Goal: Task Accomplishment & Management: Manage account settings

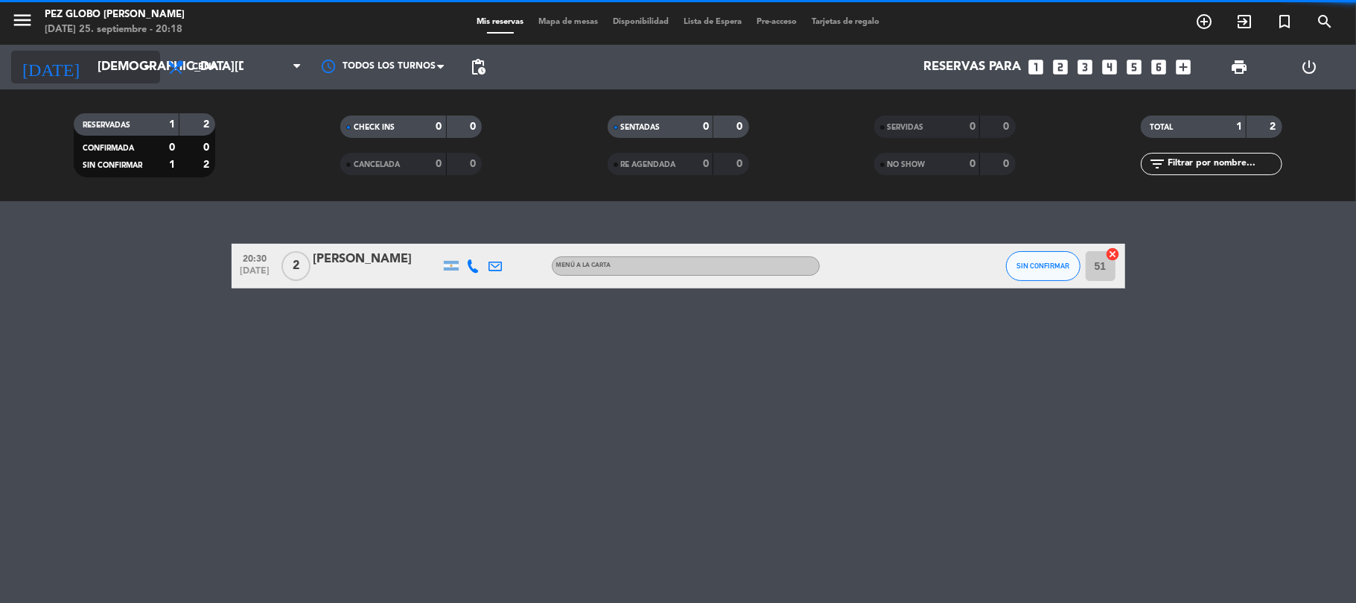
click at [109, 69] on input "[DEMOGRAPHIC_DATA][DATE]" at bounding box center [170, 67] width 161 height 29
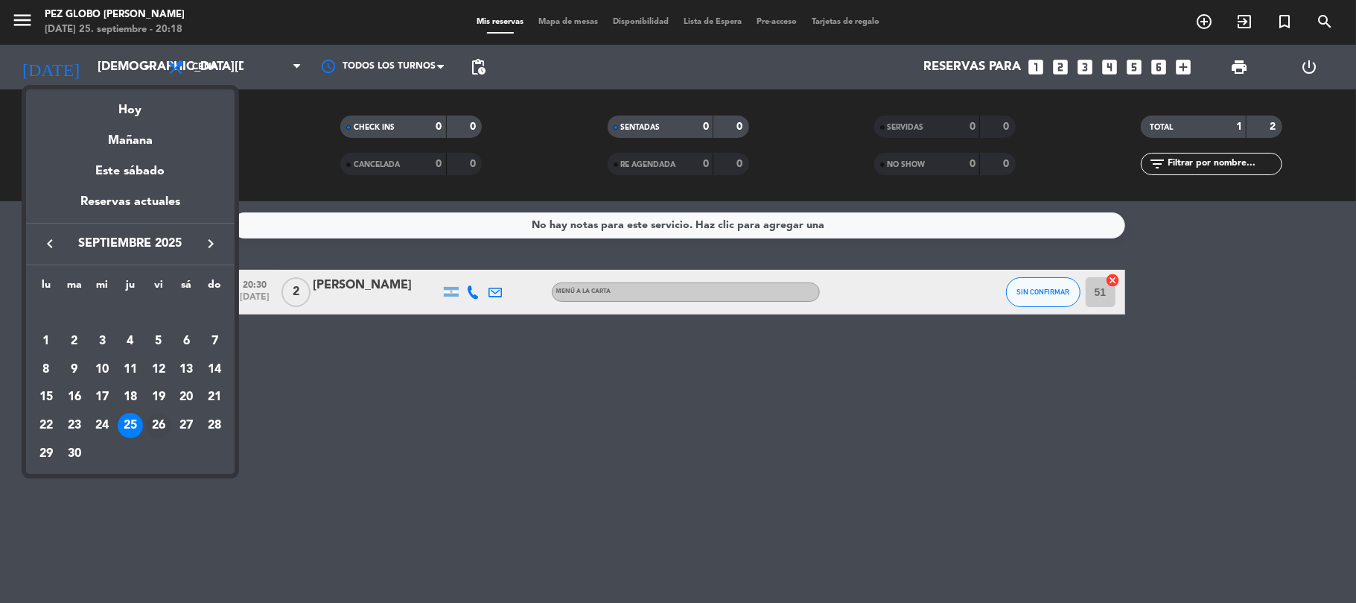
click at [153, 417] on div "26" at bounding box center [158, 425] width 25 height 25
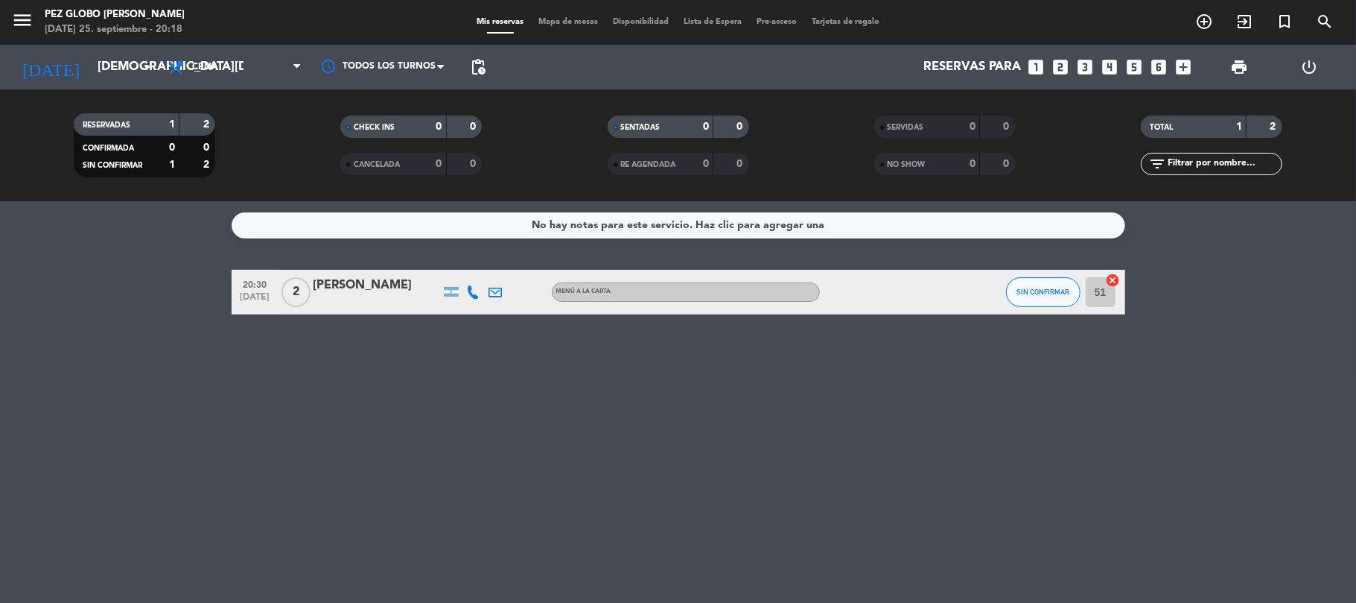
type input "[DATE]"
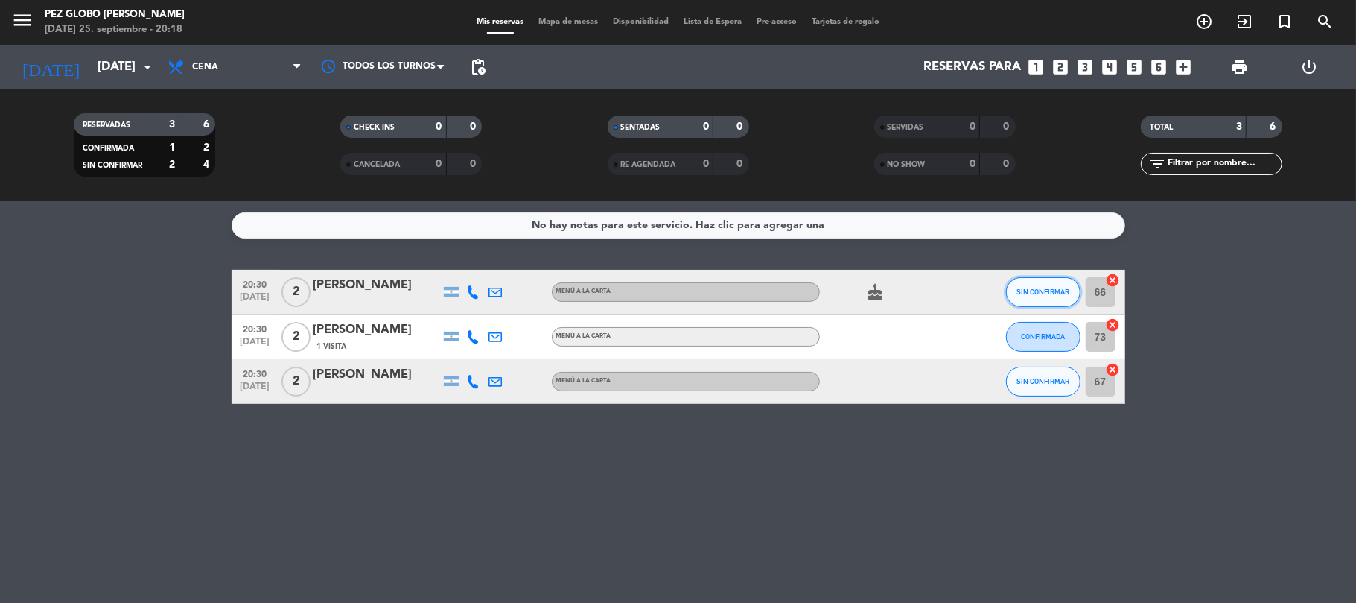
click at [1038, 293] on span "SIN CONFIRMAR" at bounding box center [1043, 292] width 53 height 8
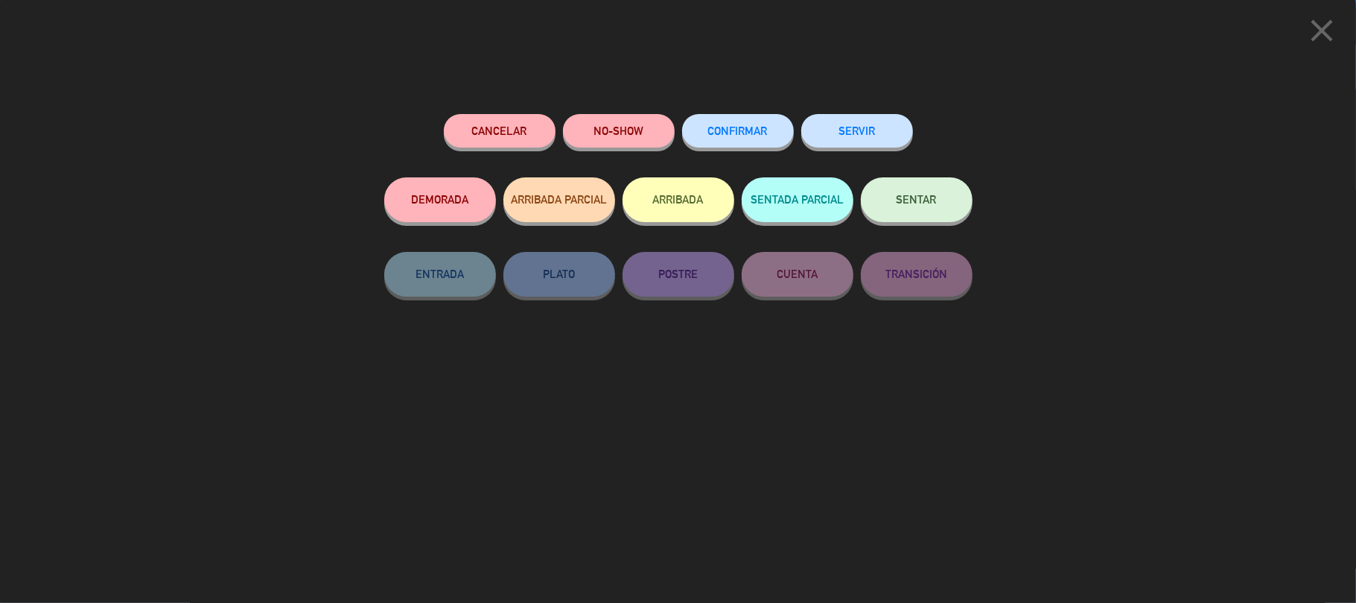
click at [764, 123] on button "CONFIRMAR" at bounding box center [738, 131] width 112 height 34
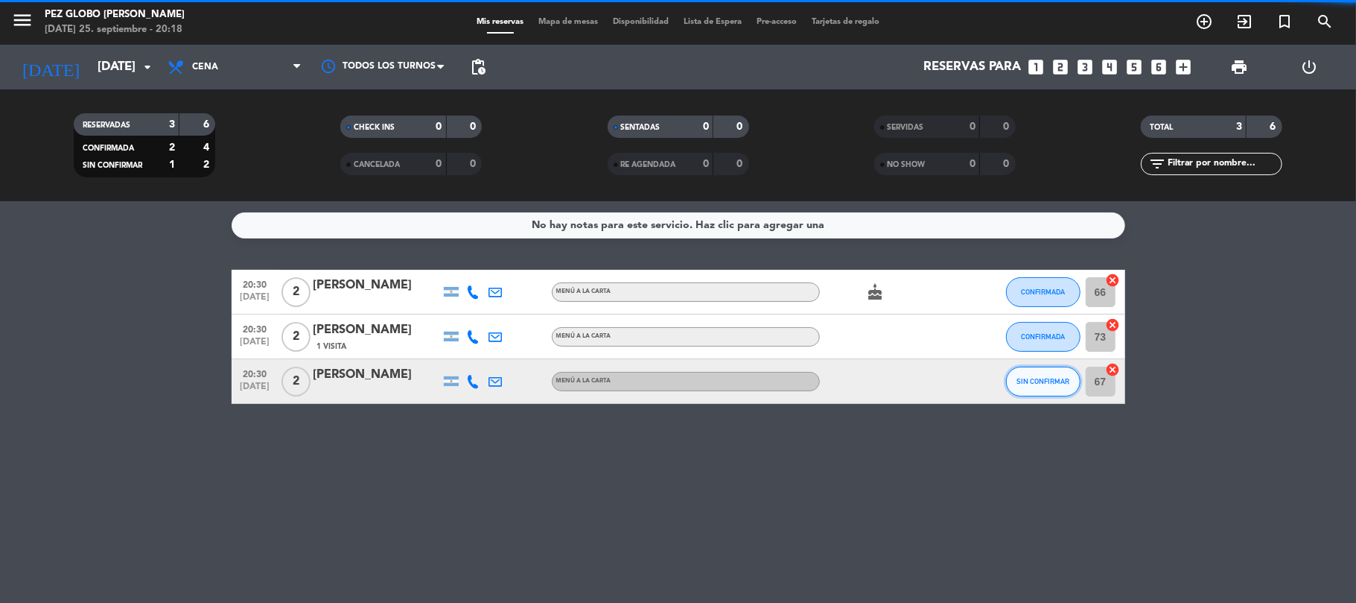
click at [1038, 377] on span "SIN CONFIRMAR" at bounding box center [1043, 381] width 53 height 8
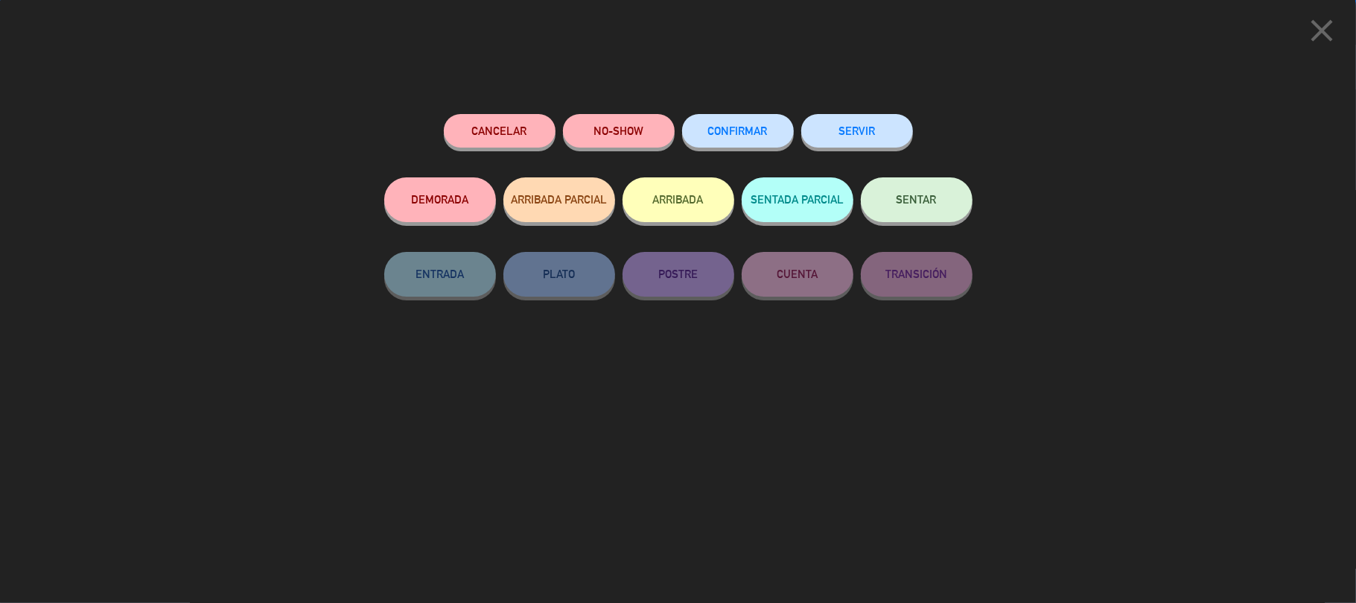
click at [742, 126] on span "CONFIRMAR" at bounding box center [738, 130] width 60 height 13
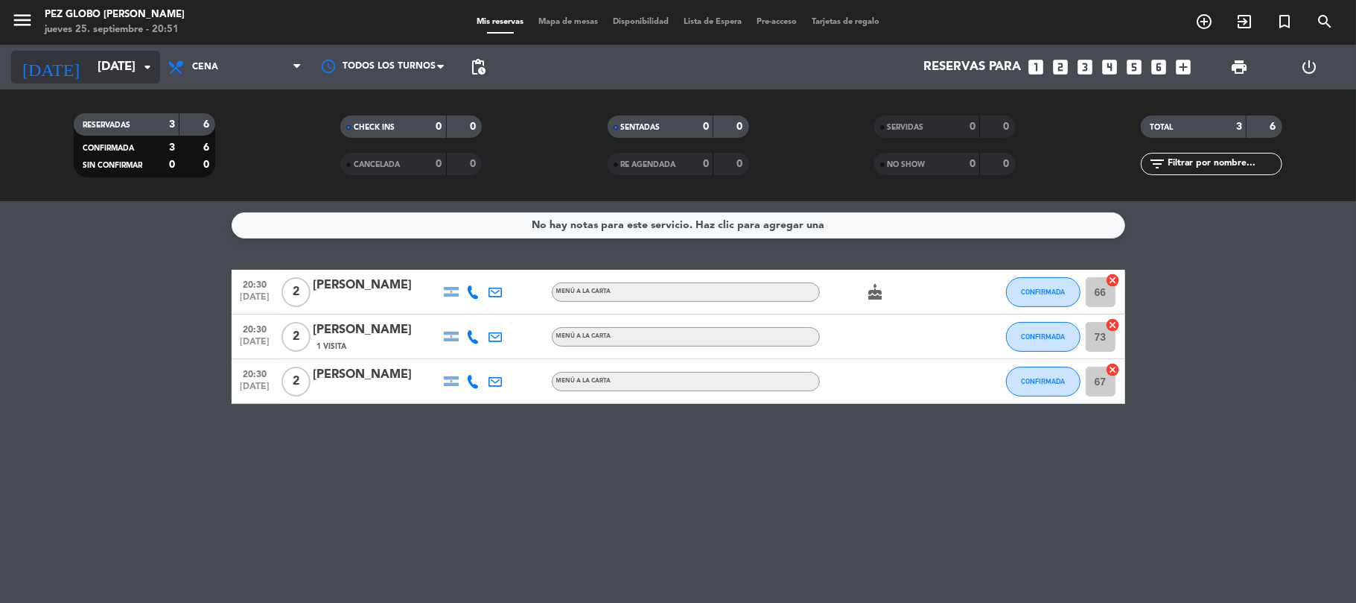
click at [112, 55] on input "[DATE]" at bounding box center [170, 67] width 161 height 29
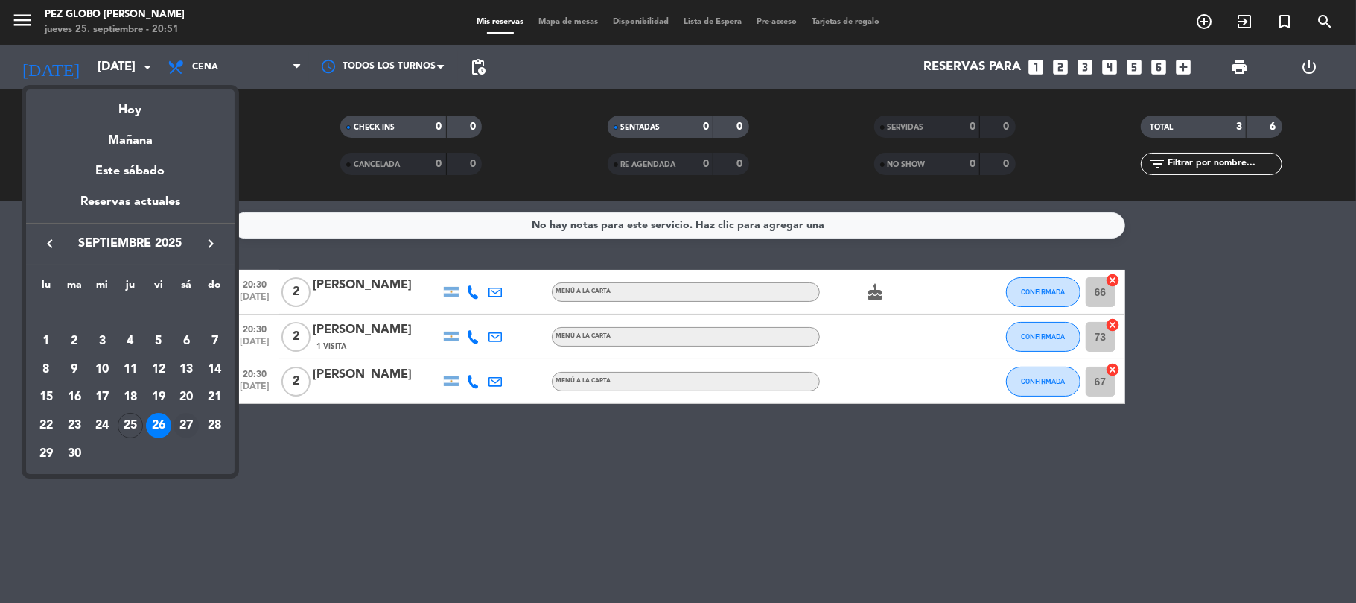
click at [191, 423] on div "27" at bounding box center [186, 425] width 25 height 25
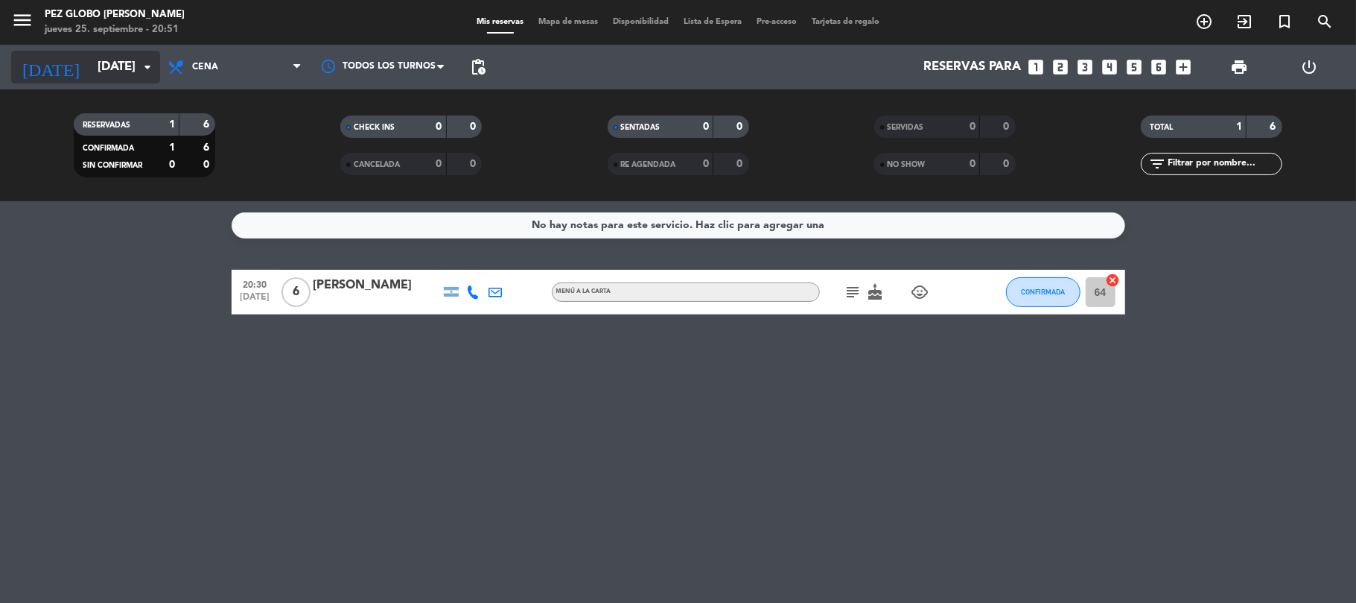
click at [122, 66] on input "[DATE]" at bounding box center [170, 67] width 161 height 29
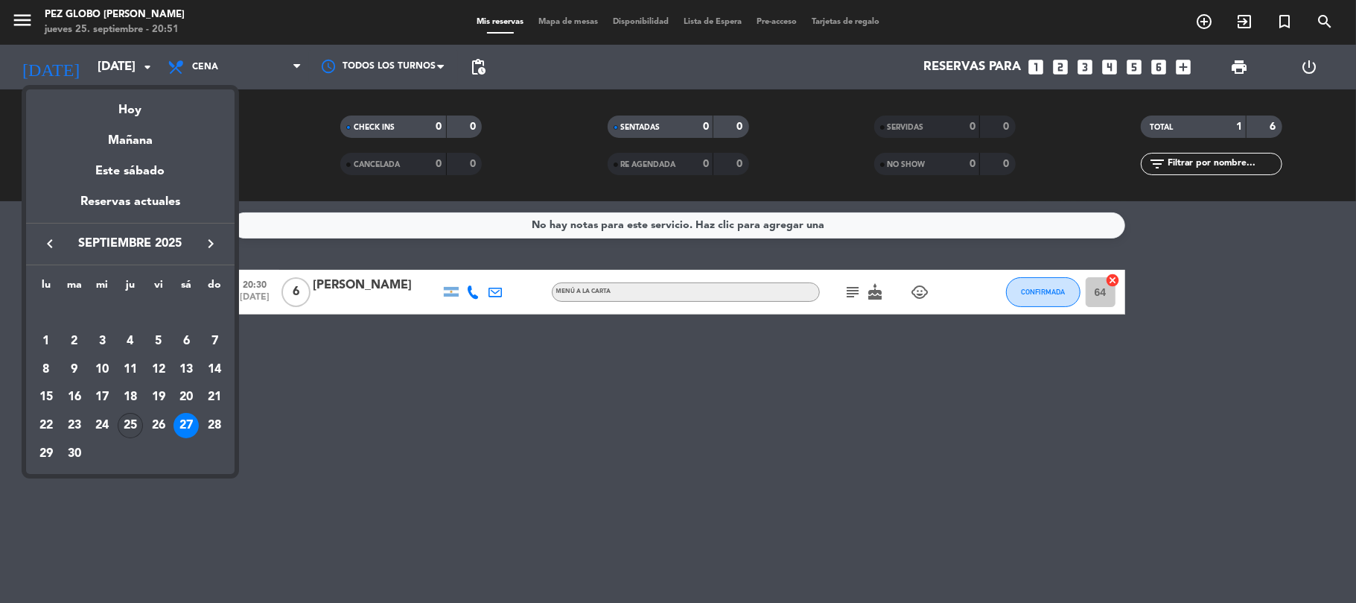
click at [135, 432] on div "25" at bounding box center [130, 425] width 25 height 25
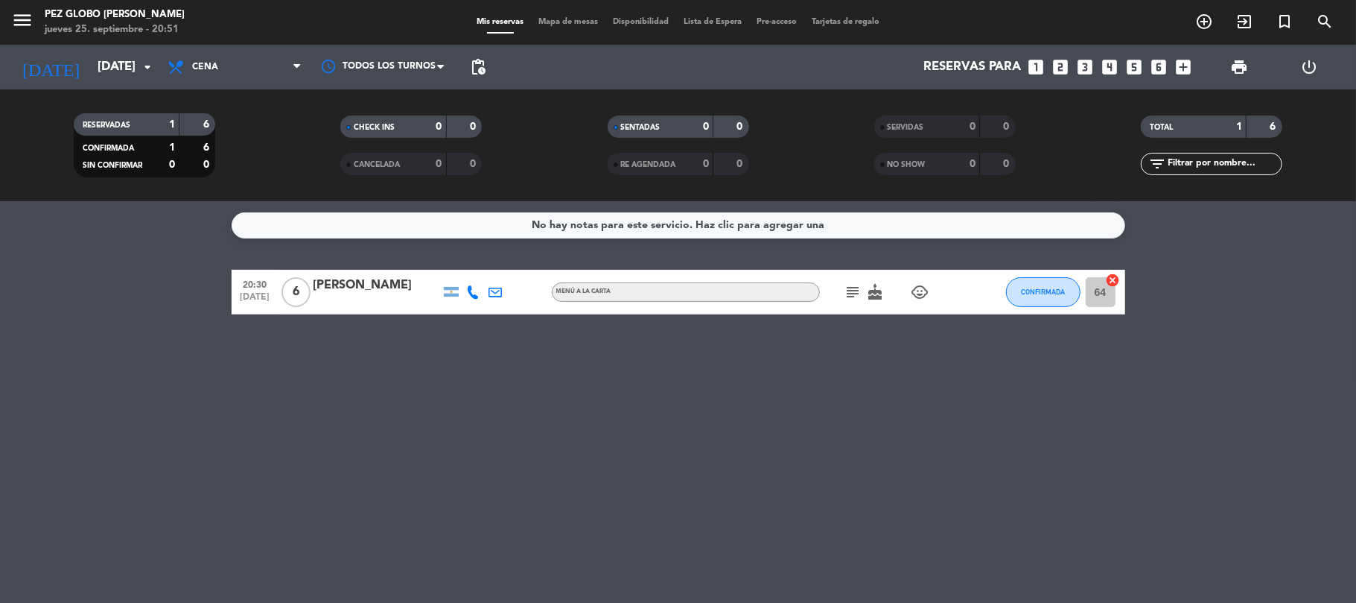
type input "[DEMOGRAPHIC_DATA][DATE]"
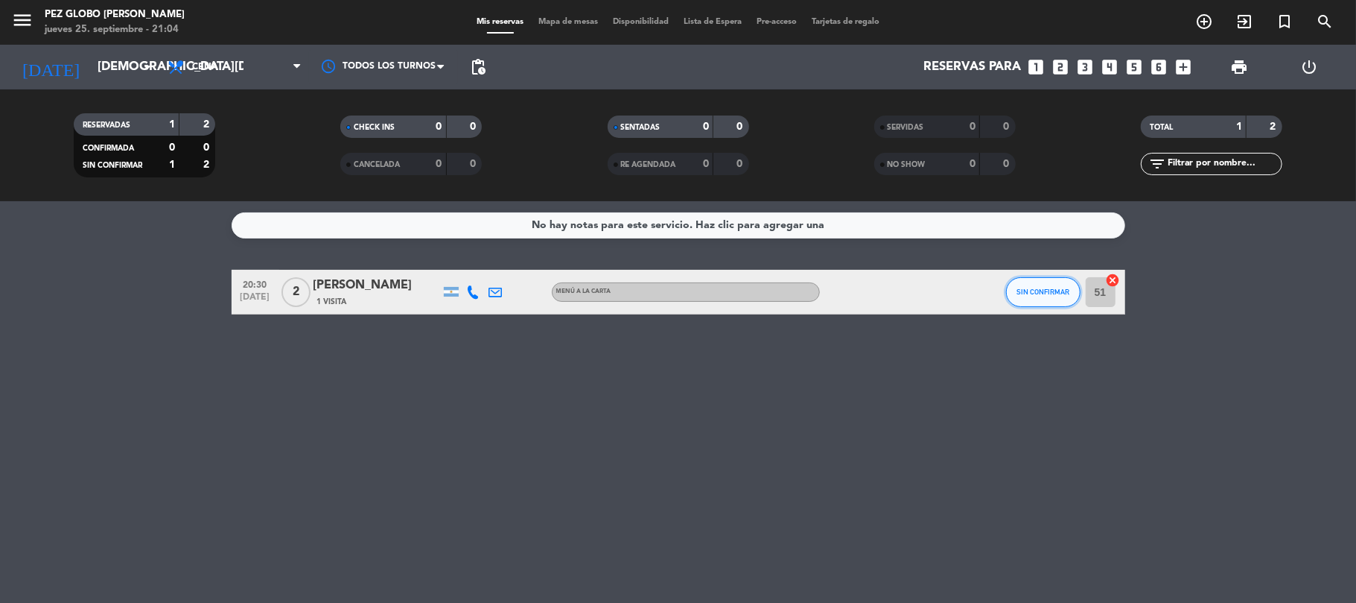
click at [1023, 289] on span "SIN CONFIRMAR" at bounding box center [1043, 292] width 53 height 8
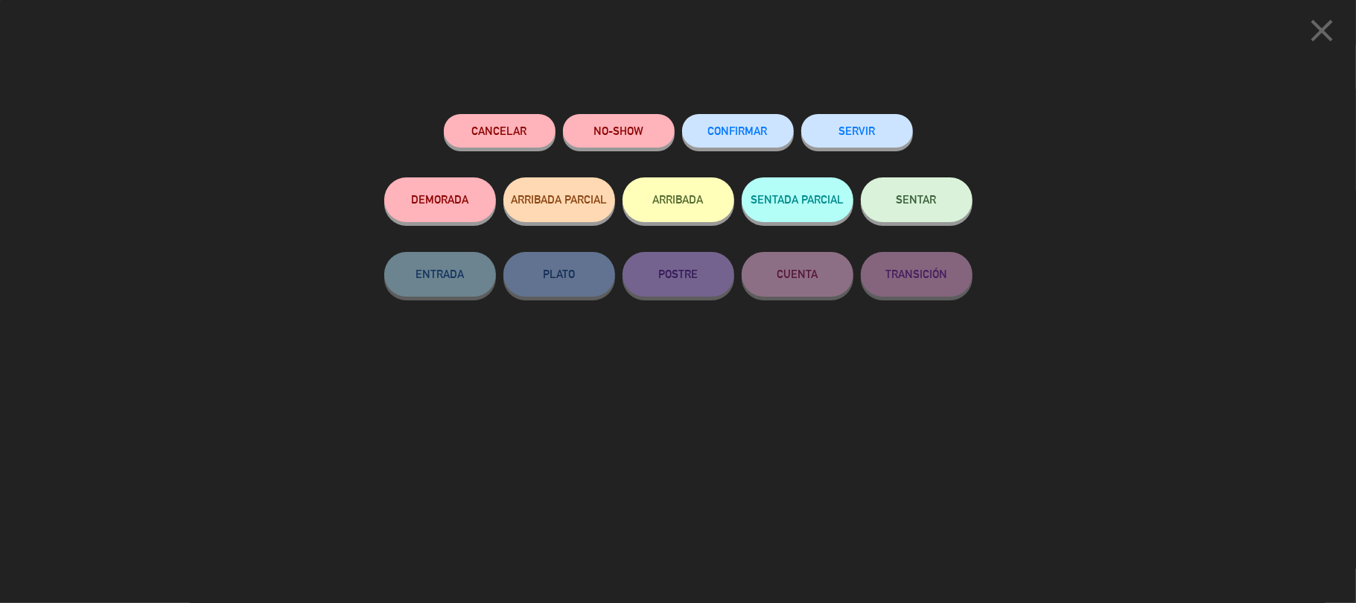
click at [727, 122] on button "CONFIRMAR" at bounding box center [738, 131] width 112 height 34
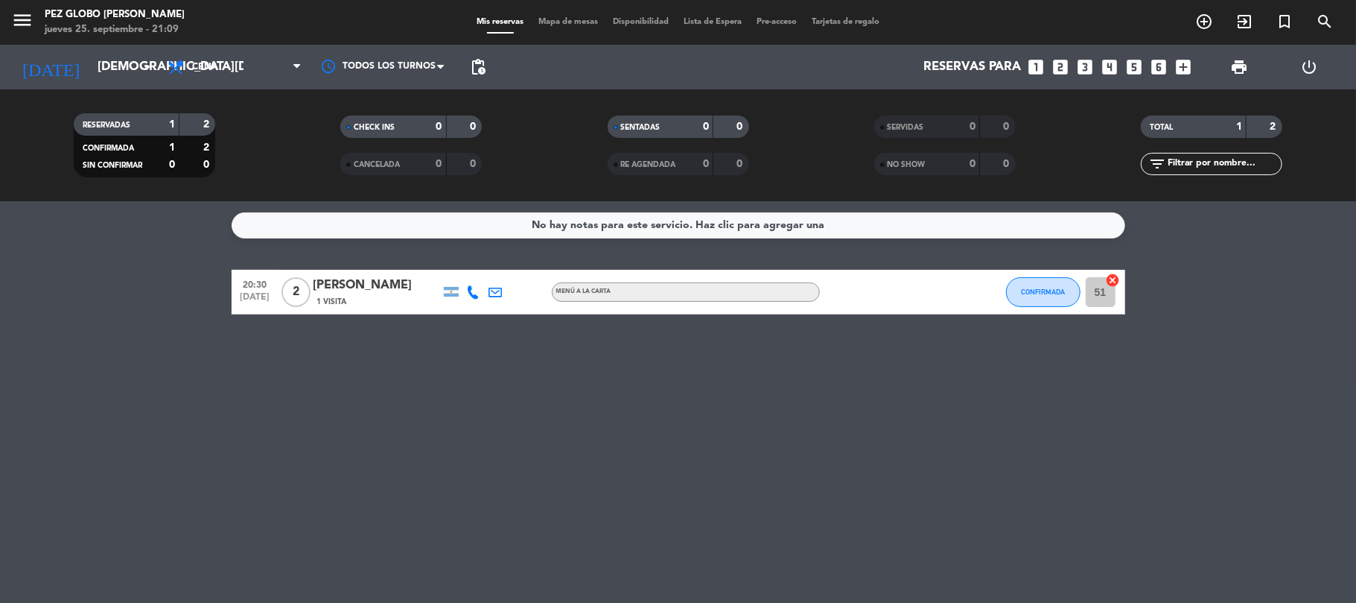
click at [308, 471] on div "No hay notas para este servicio. Haz clic para agregar una 20:30 [DATE] 2 [PERS…" at bounding box center [678, 401] width 1356 height 401
